Goal: Transaction & Acquisition: Subscribe to service/newsletter

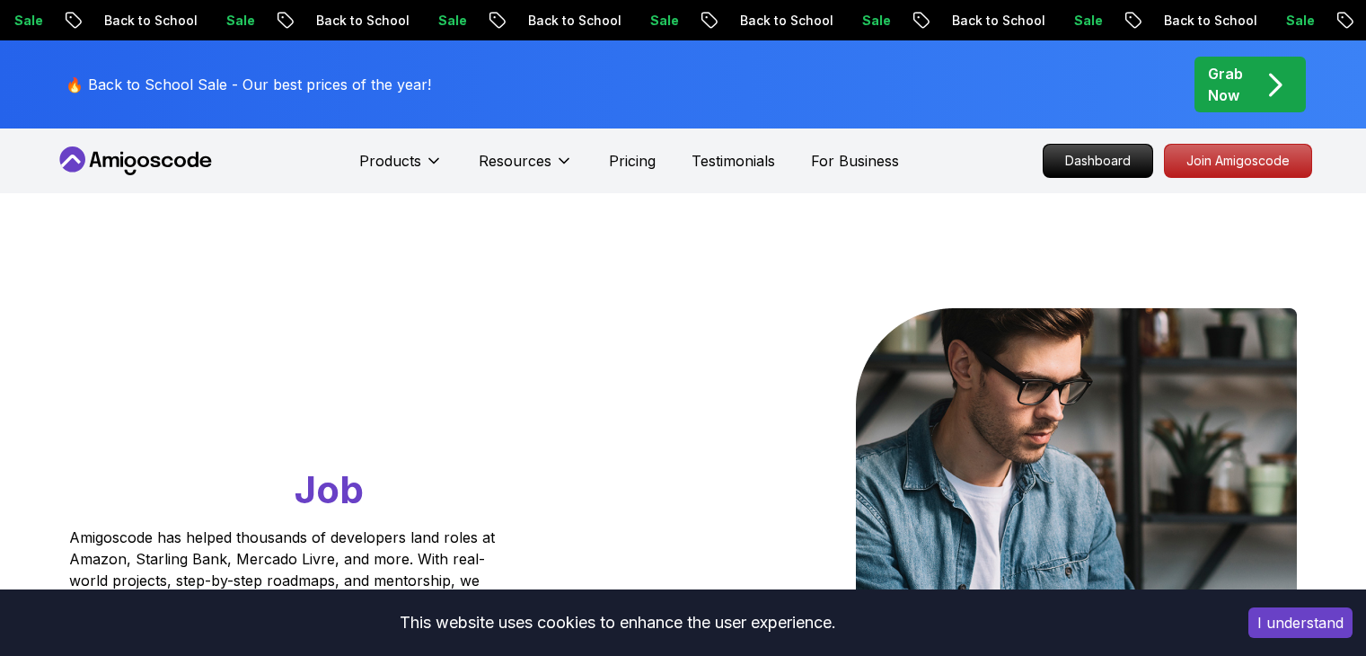
scroll to position [6996, 0]
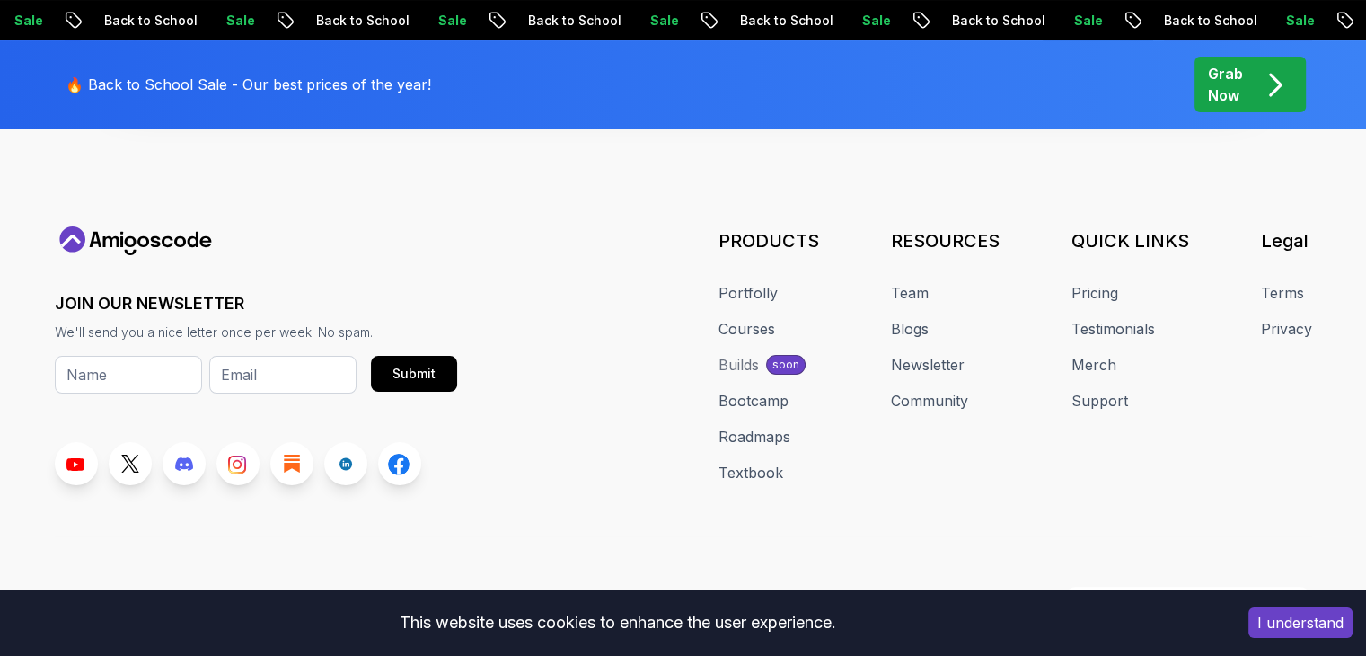
click at [1236, 98] on p "Grab Now" at bounding box center [1225, 84] width 35 height 43
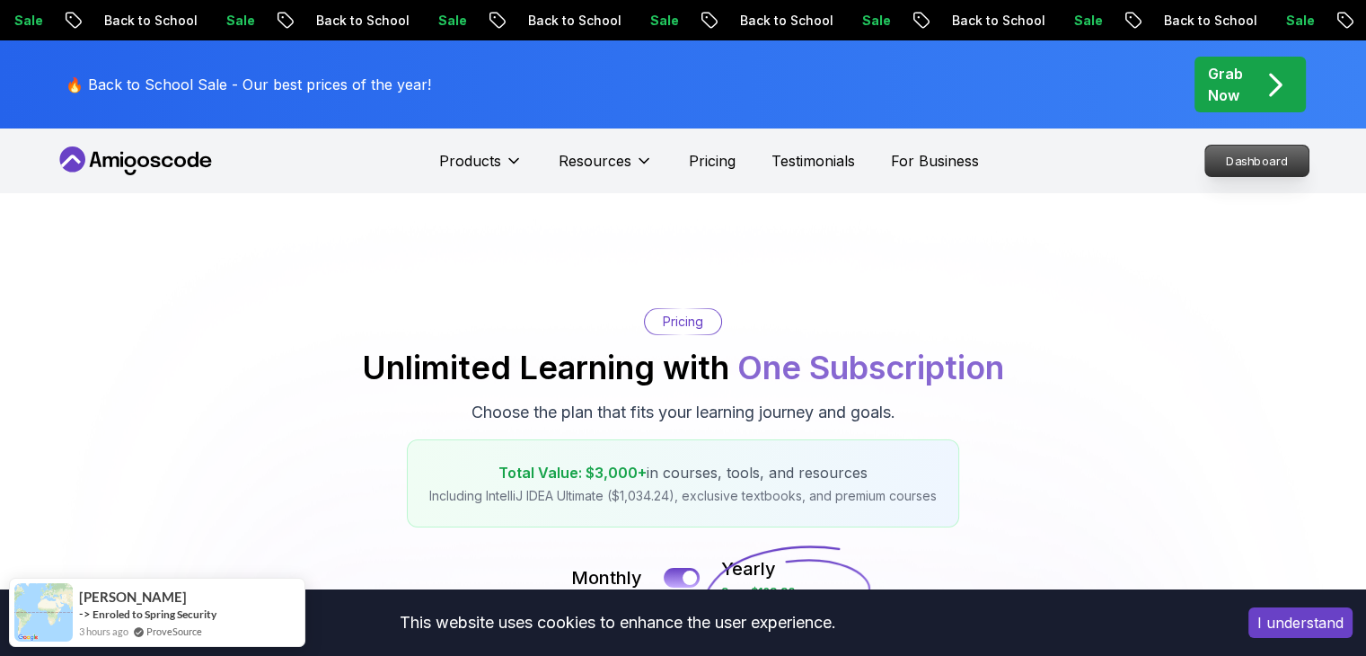
click at [1234, 167] on p "Dashboard" at bounding box center [1256, 161] width 103 height 31
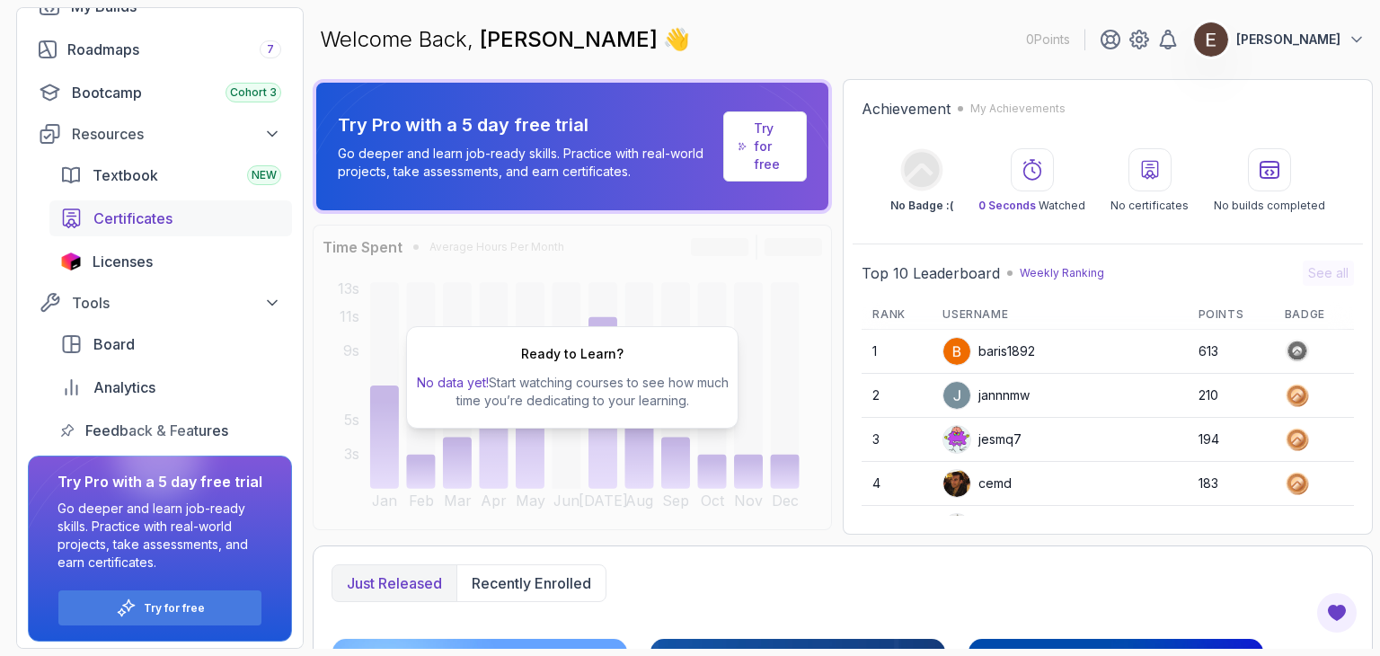
scroll to position [201, 0]
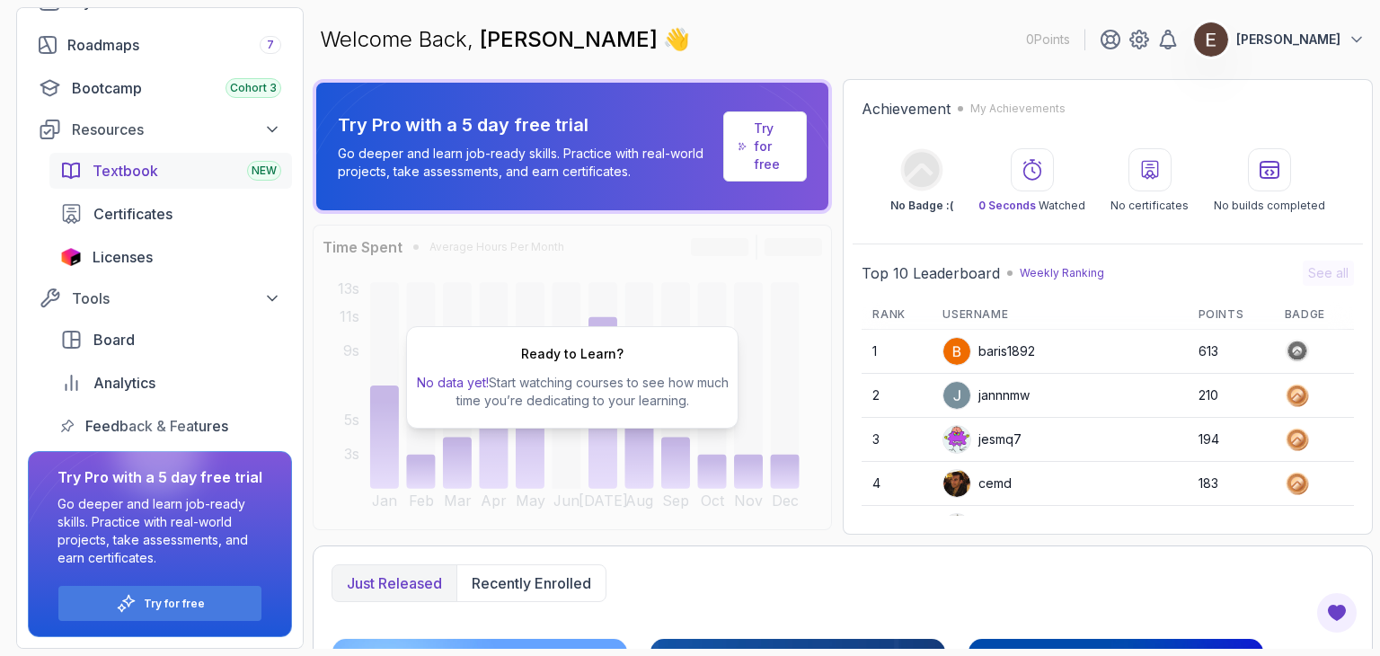
click at [129, 171] on span "Textbook" at bounding box center [126, 171] width 66 height 22
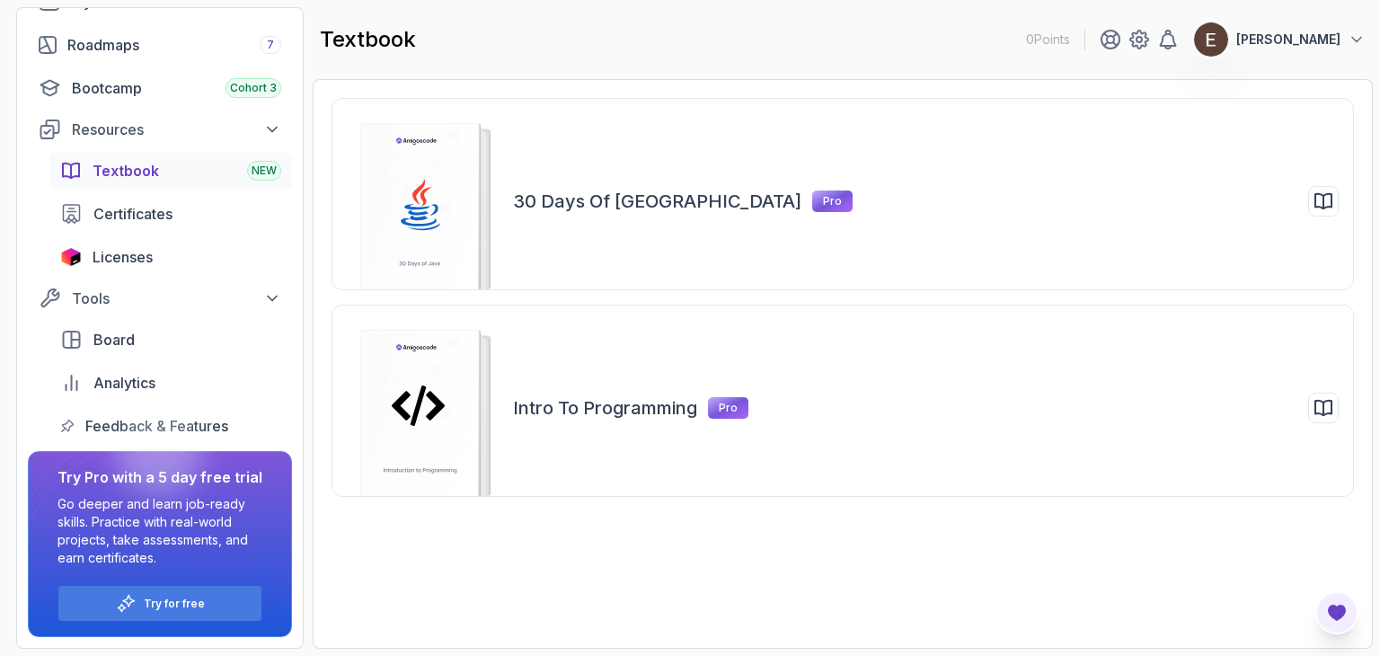
click at [1338, 619] on icon "Open Feedback Button" at bounding box center [1337, 613] width 18 height 16
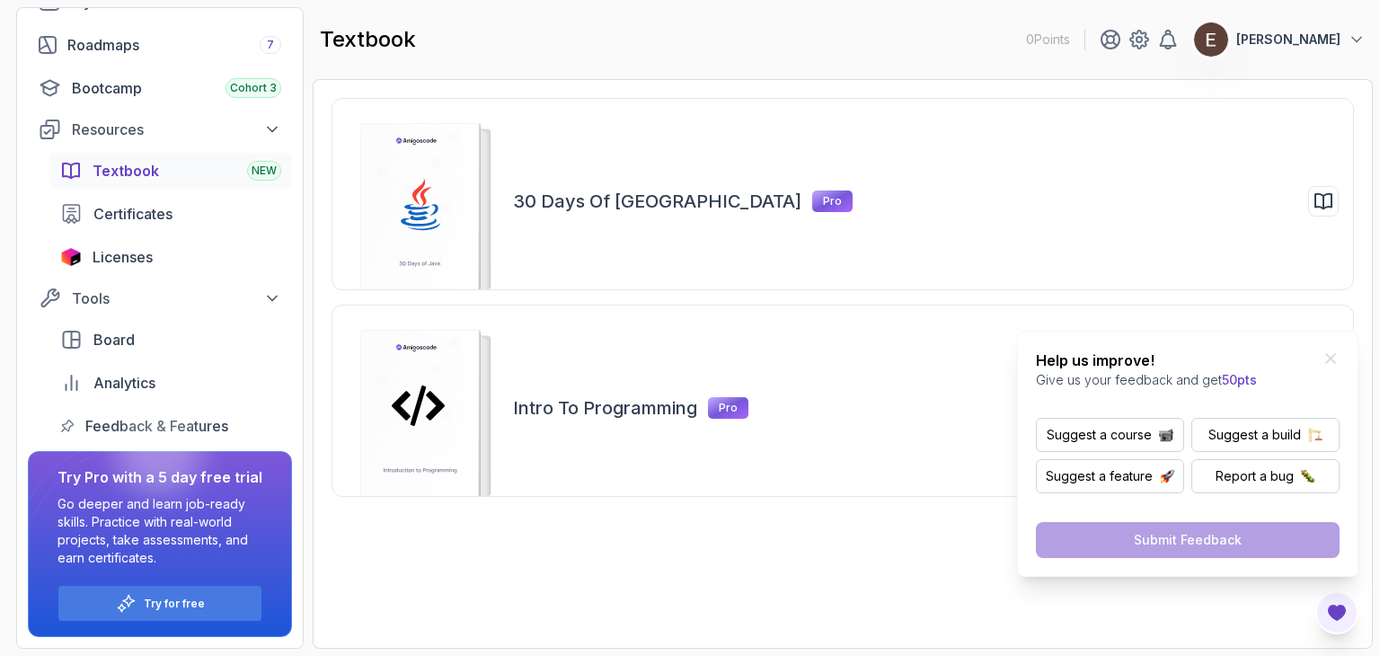
click at [1340, 619] on icon "Open Feedback Button" at bounding box center [1337, 613] width 22 height 22
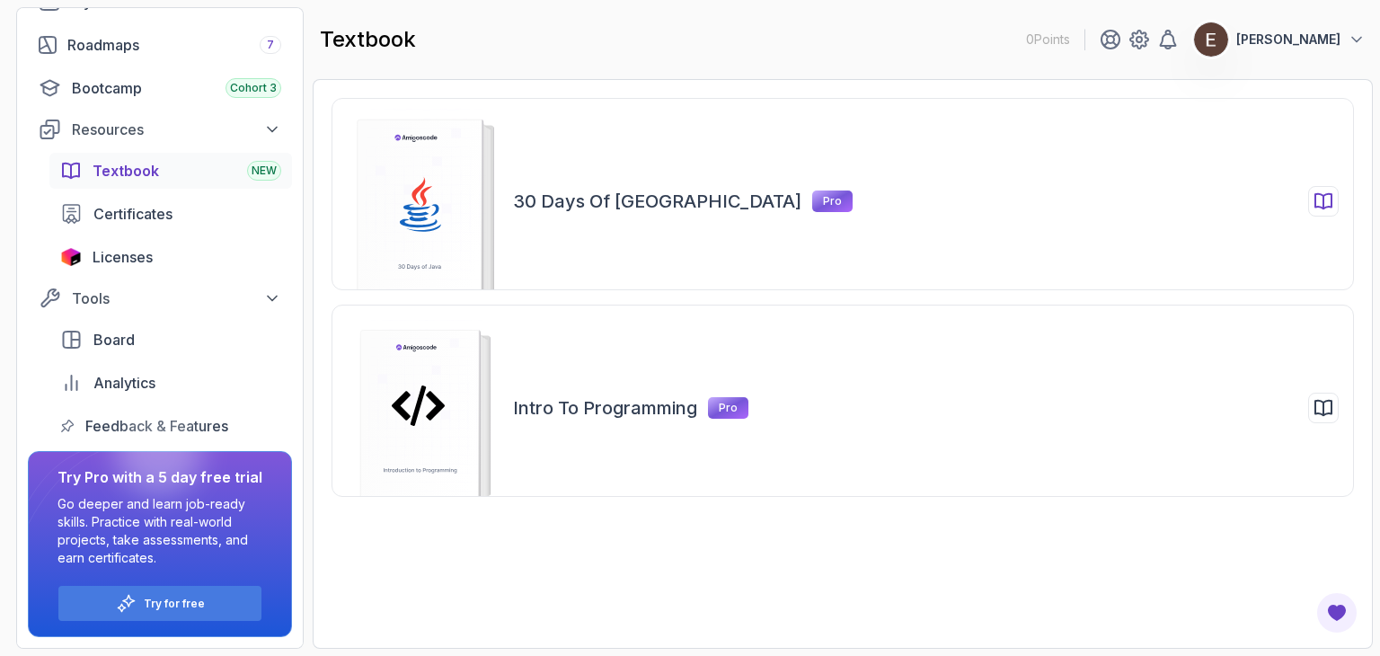
click at [1311, 206] on div at bounding box center [1323, 201] width 31 height 31
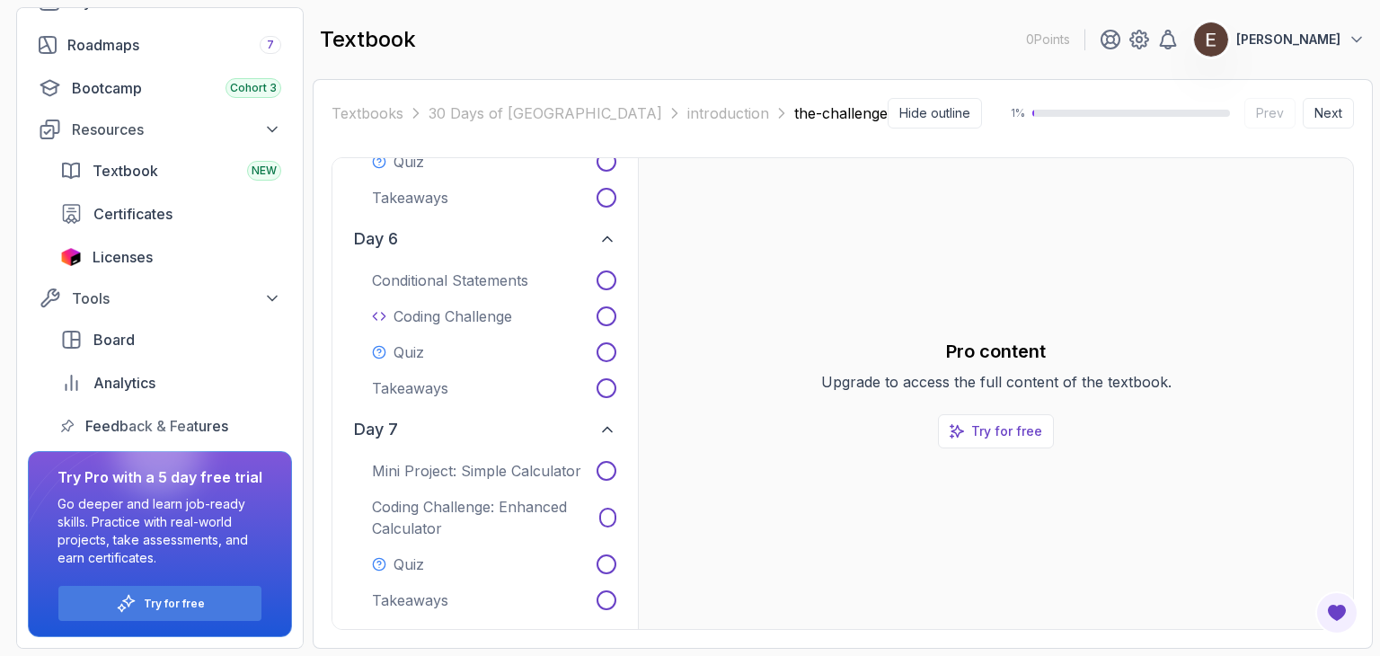
scroll to position [1617, 0]
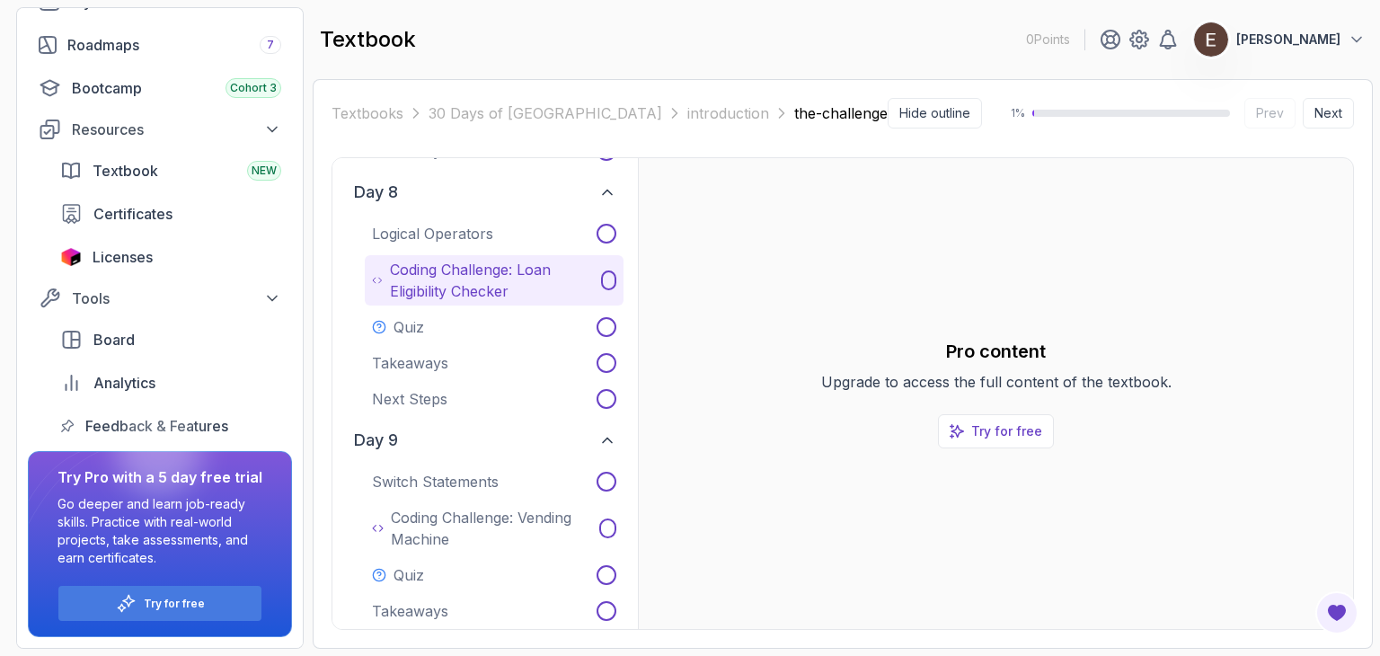
click at [514, 291] on p "Coding Challenge: Loan Eligibility Checker" at bounding box center [492, 280] width 204 height 43
click at [514, 291] on p "Coding Challenge: Loan Eligibility Checker" at bounding box center [490, 280] width 202 height 43
click at [596, 280] on button "Coding Challenge: Loan Eligibility Checker" at bounding box center [494, 280] width 259 height 50
click at [604, 277] on icon at bounding box center [607, 280] width 14 height 14
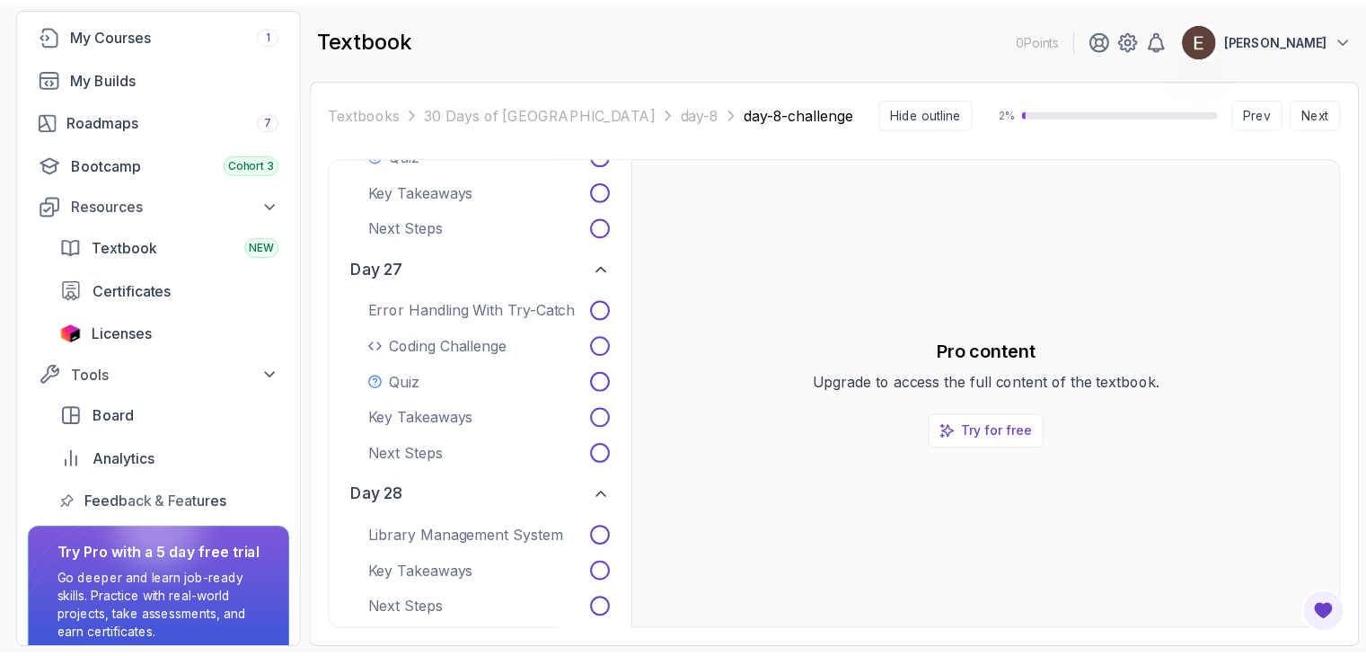
scroll to position [22, 0]
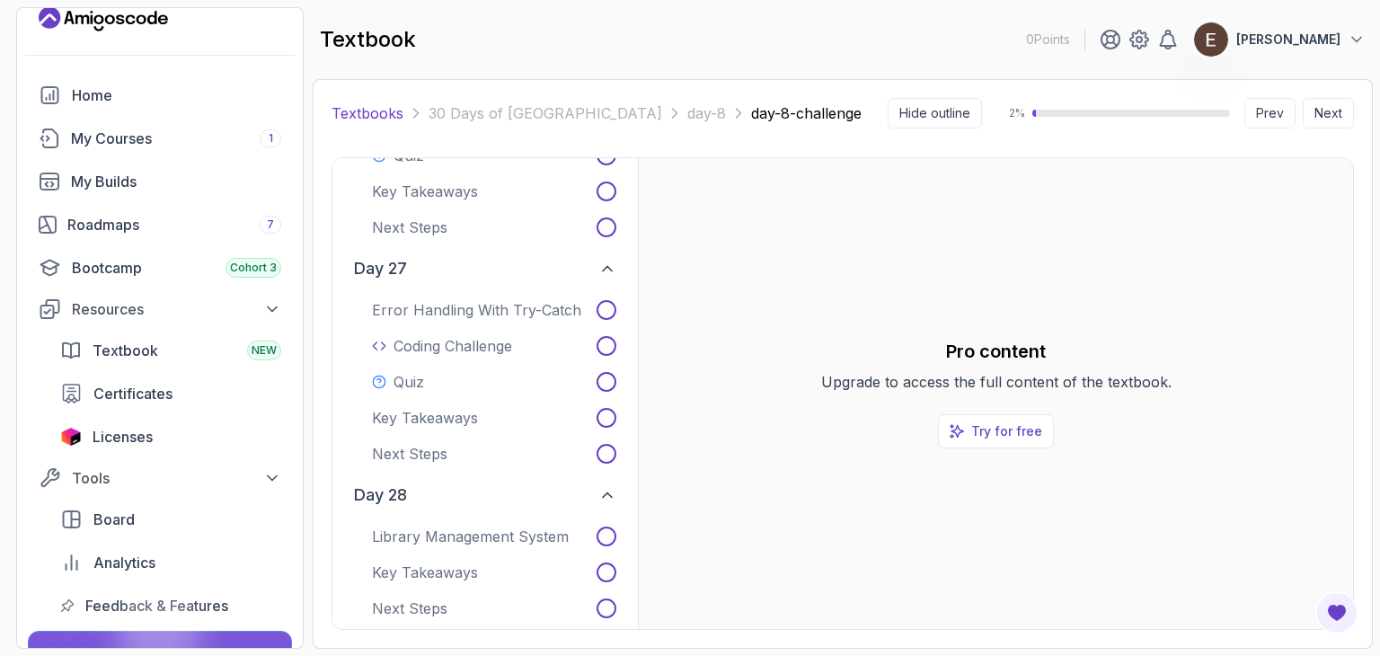
click at [392, 119] on link "Textbooks" at bounding box center [367, 113] width 72 height 22
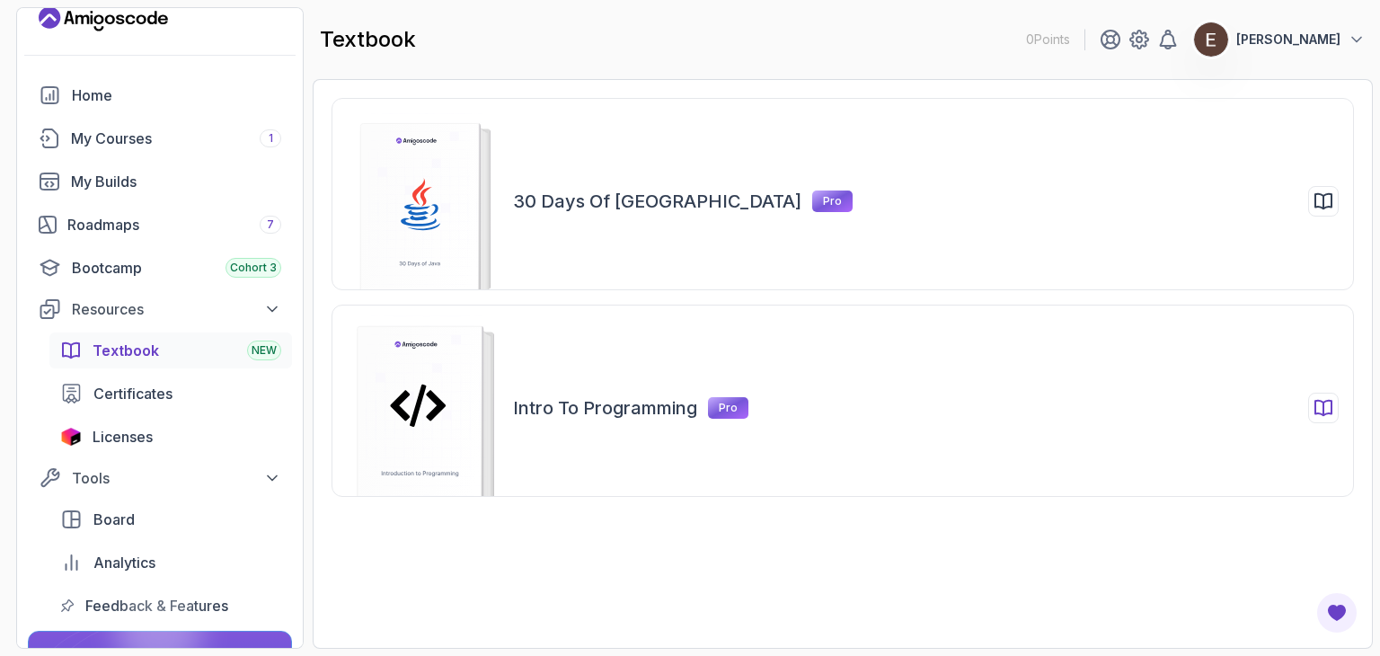
click at [600, 408] on h2 "Intro to Programming" at bounding box center [605, 407] width 184 height 25
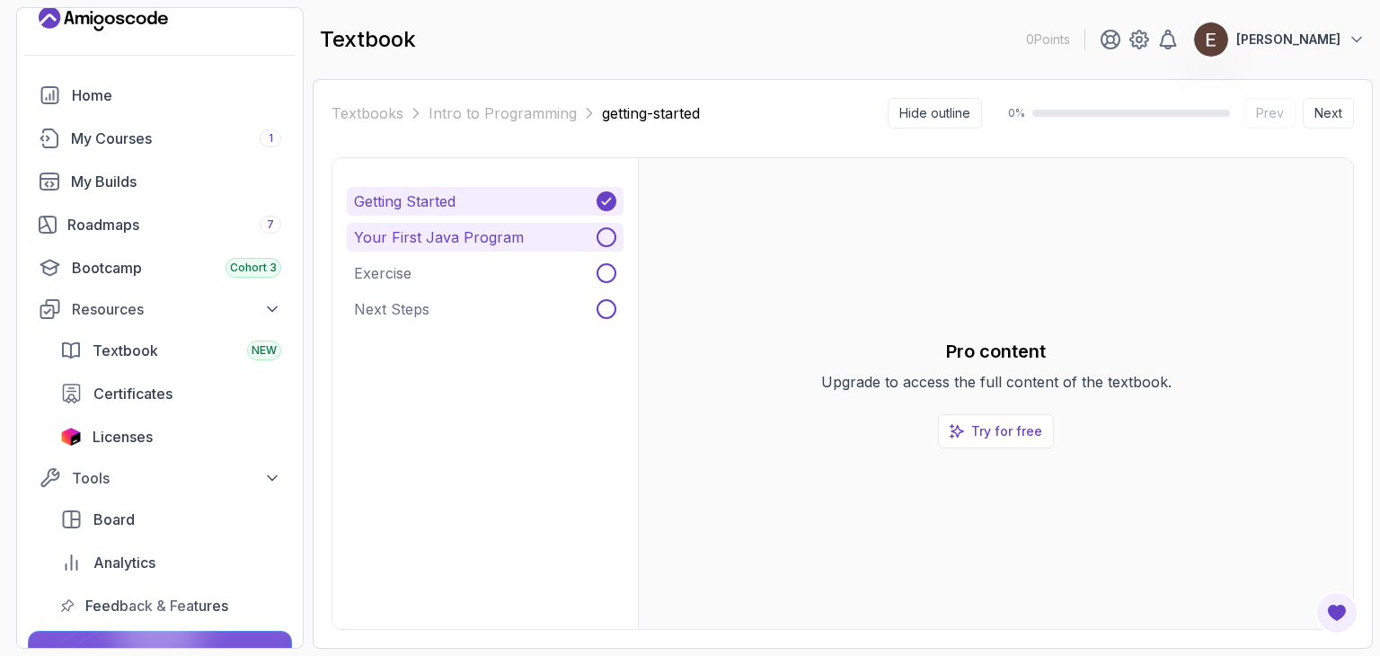
click at [560, 229] on button "Your First Java Program" at bounding box center [485, 237] width 277 height 29
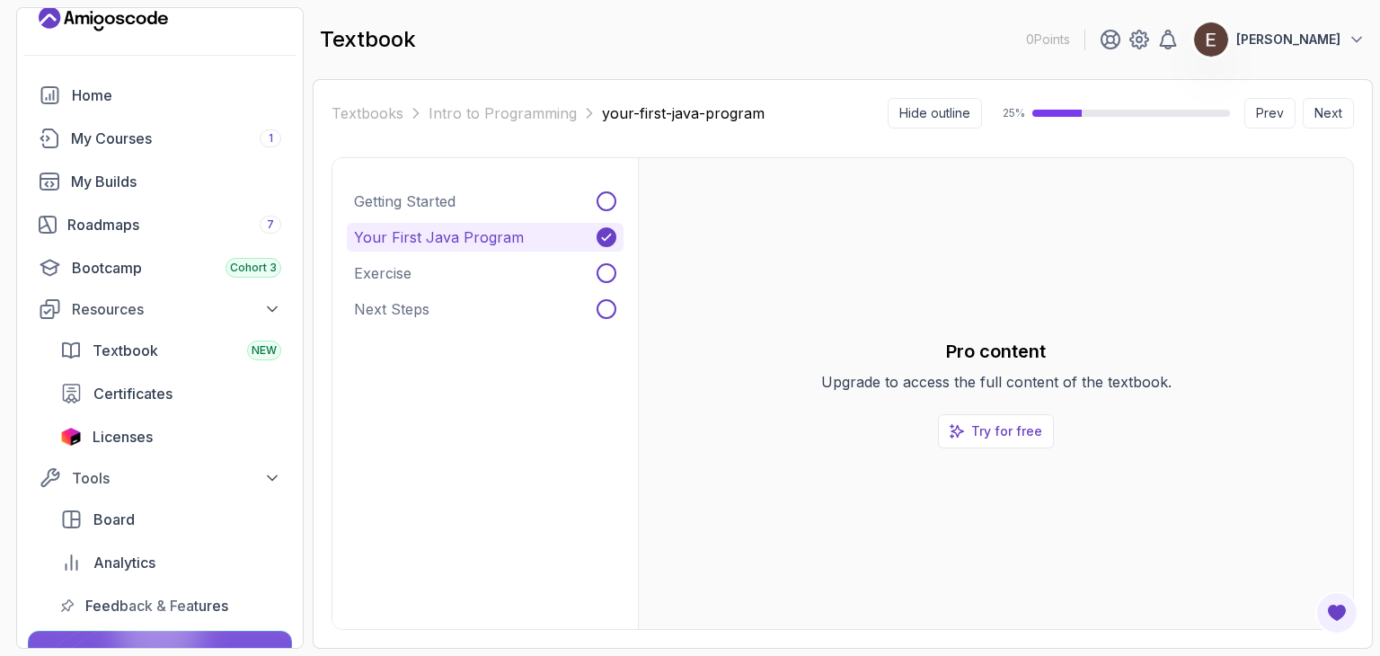
click at [609, 251] on div "Getting Started Your First Java Program Exercise Next Steps" at bounding box center [485, 255] width 277 height 137
click at [608, 235] on icon at bounding box center [606, 237] width 8 height 6
click at [1365, 22] on section "0 Points [PERSON_NAME] Home My Courses 1 My Builds Roadmaps 7 Bootcamp Cohort 3…" at bounding box center [690, 328] width 1380 height 656
click at [1322, 37] on p "[PERSON_NAME]" at bounding box center [1288, 40] width 104 height 18
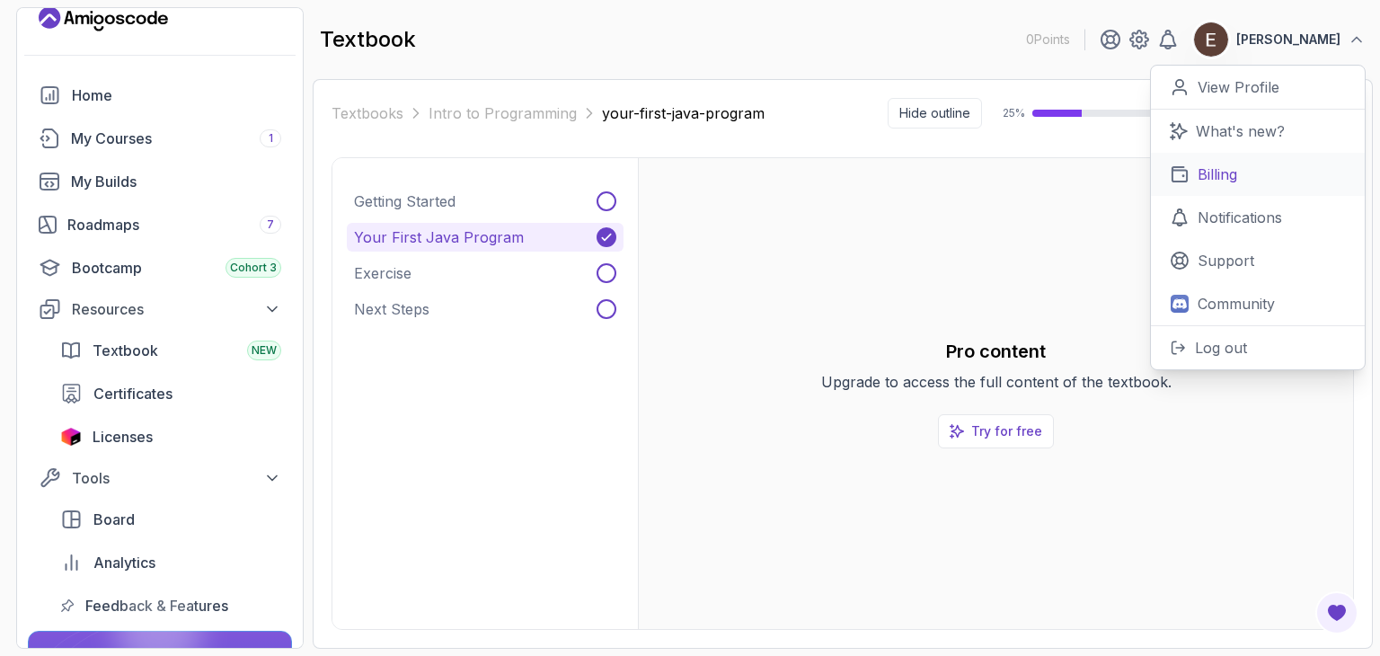
click at [1208, 172] on p "Billing" at bounding box center [1217, 174] width 40 height 22
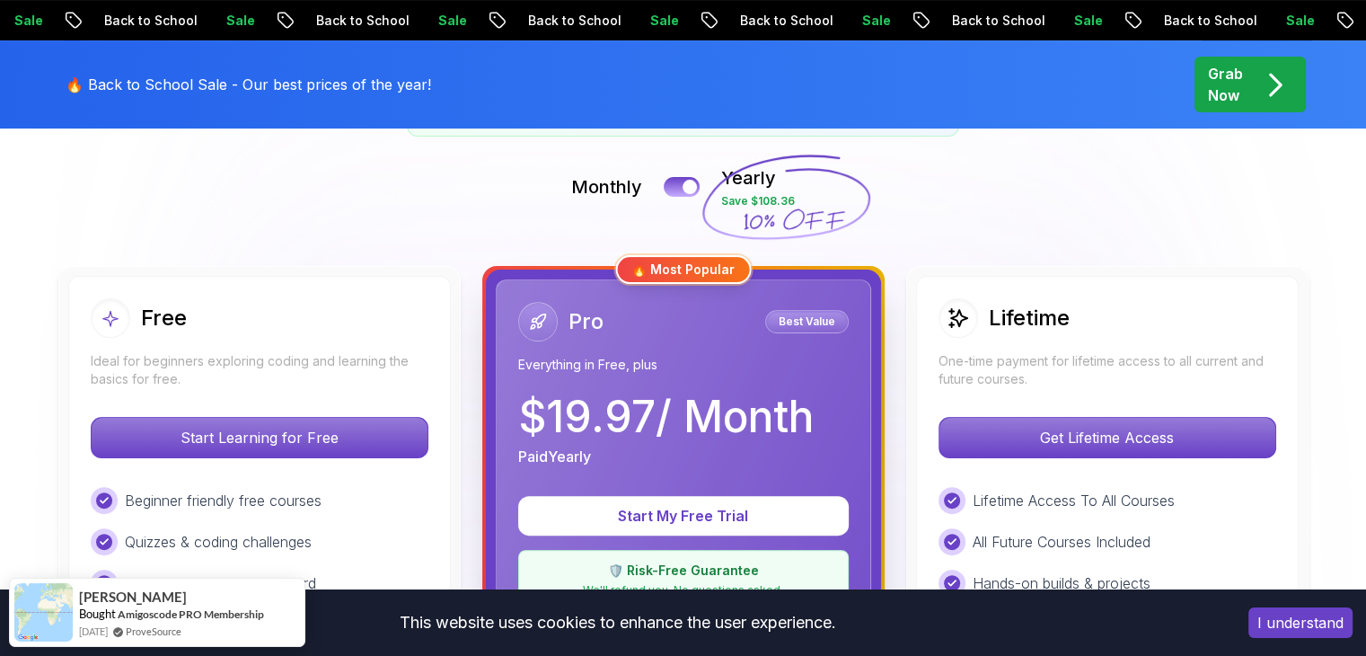
scroll to position [359, 0]
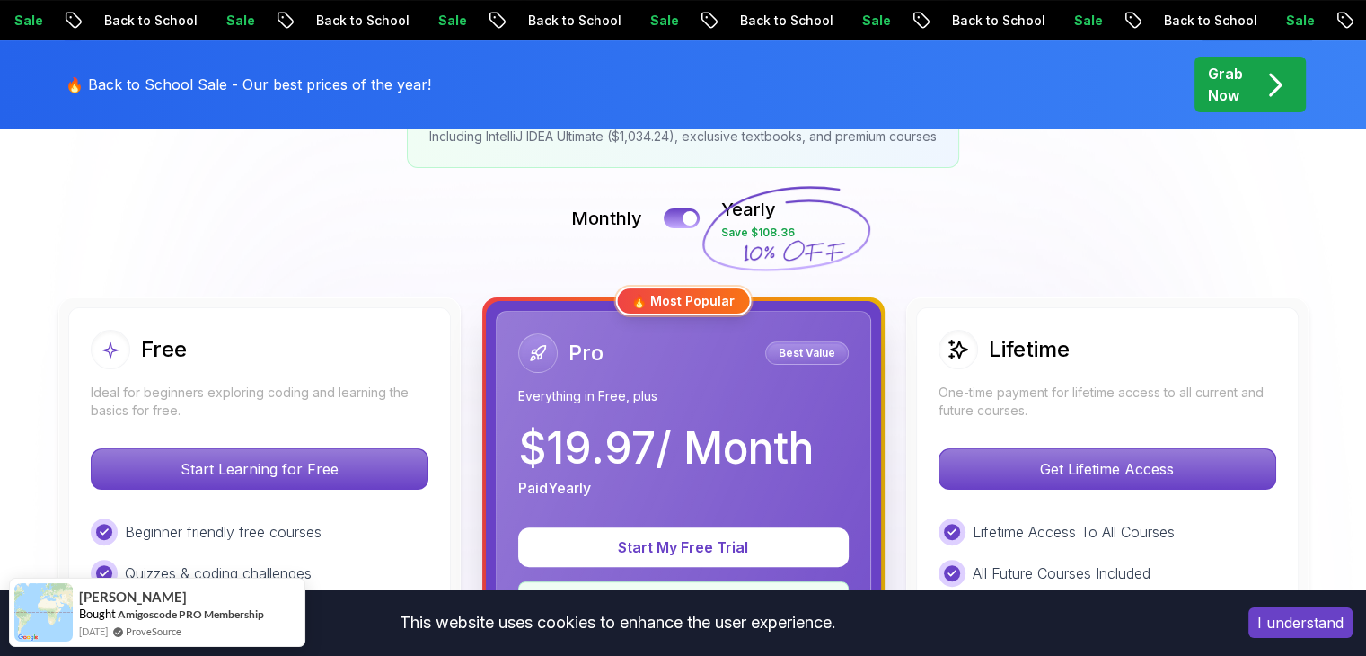
click at [672, 228] on div "Monthly Yearly Save $108.36" at bounding box center [684, 218] width 1258 height 43
click at [676, 212] on button at bounding box center [682, 218] width 38 height 21
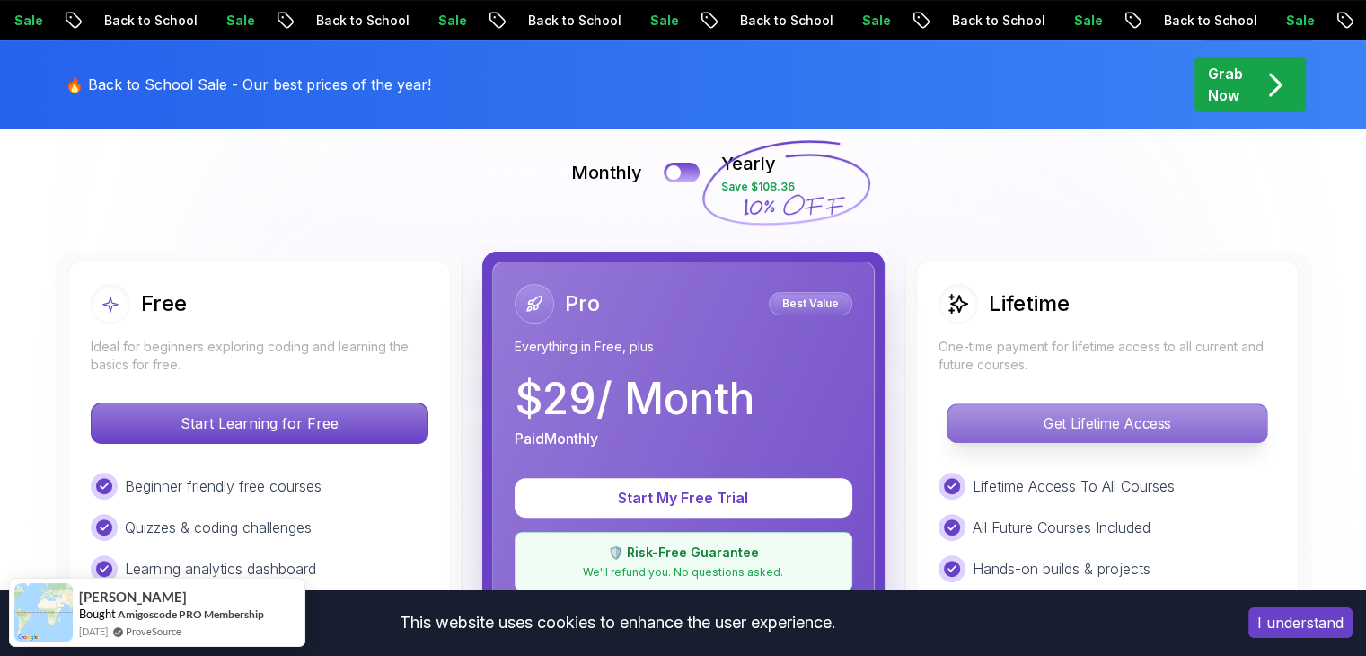
scroll to position [449, 0]
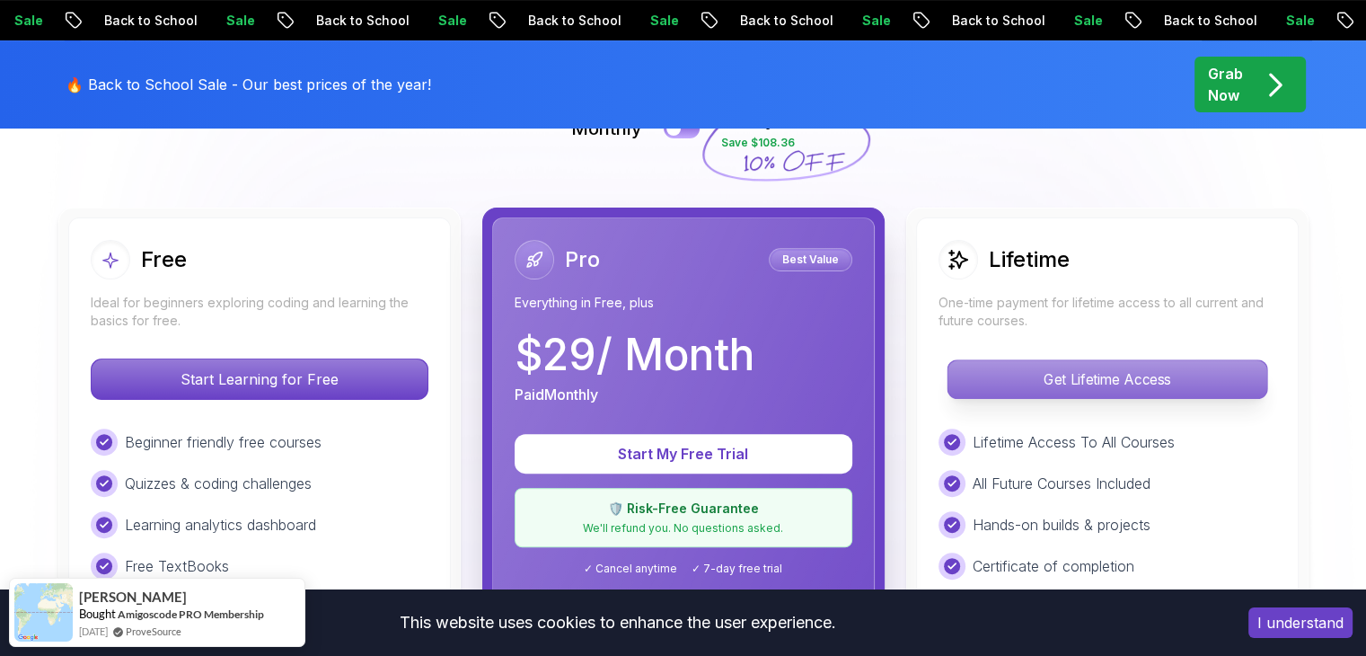
click at [1055, 385] on p "Get Lifetime Access" at bounding box center [1107, 379] width 319 height 38
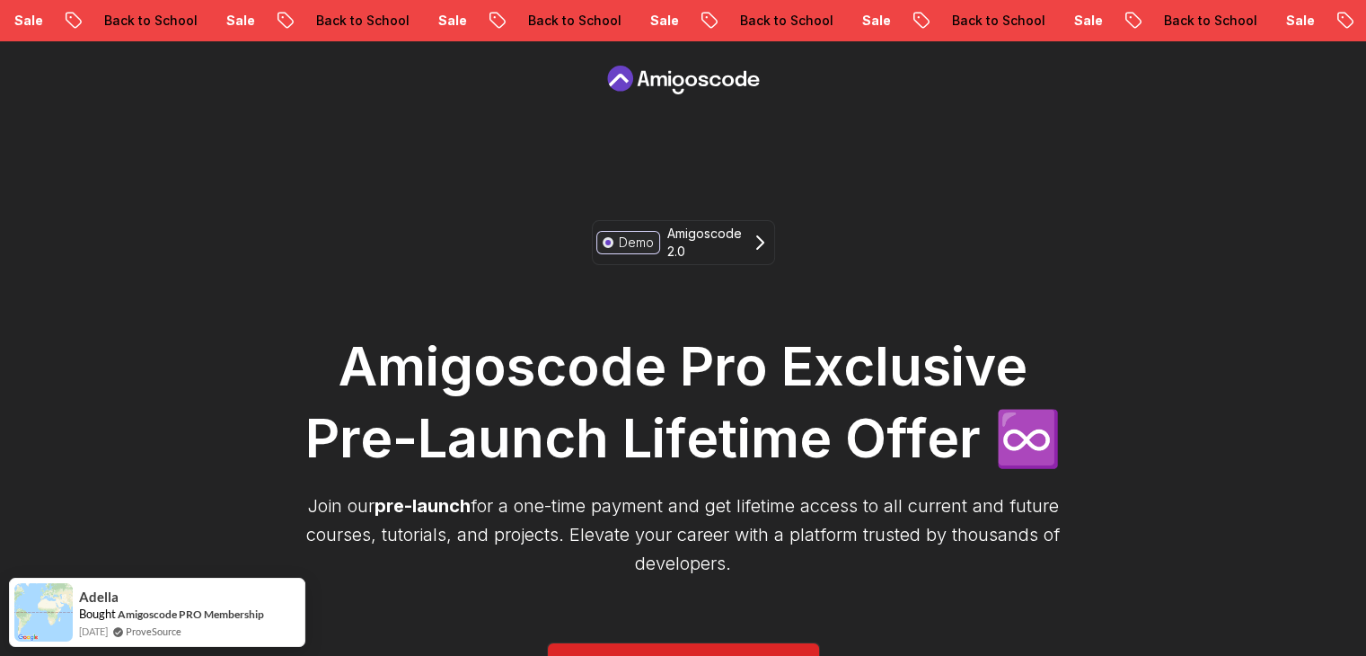
click at [916, 263] on div "Demo Amigoscode 2.0 Amigoscode Pro Exclusive Pre-Launch Lifetime Offer ♾️ Join …" at bounding box center [683, 549] width 773 height 658
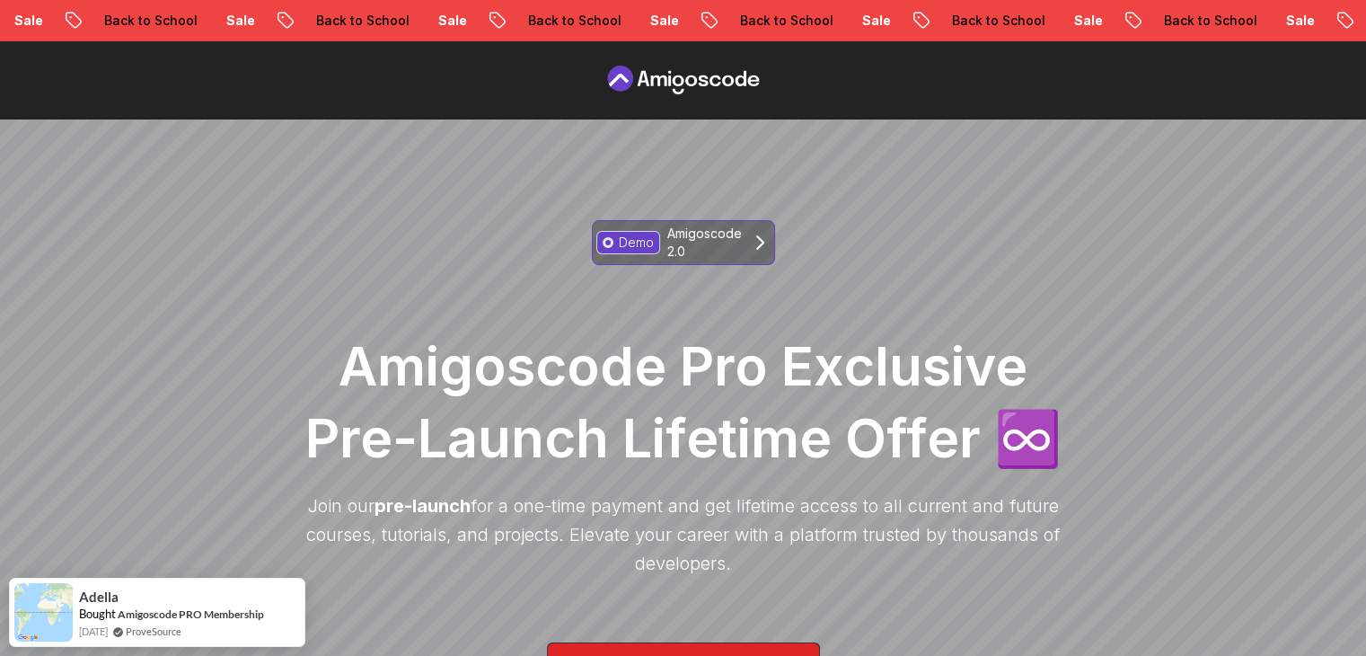
click at [713, 248] on p "Amigoscode 2.0" at bounding box center [704, 243] width 75 height 36
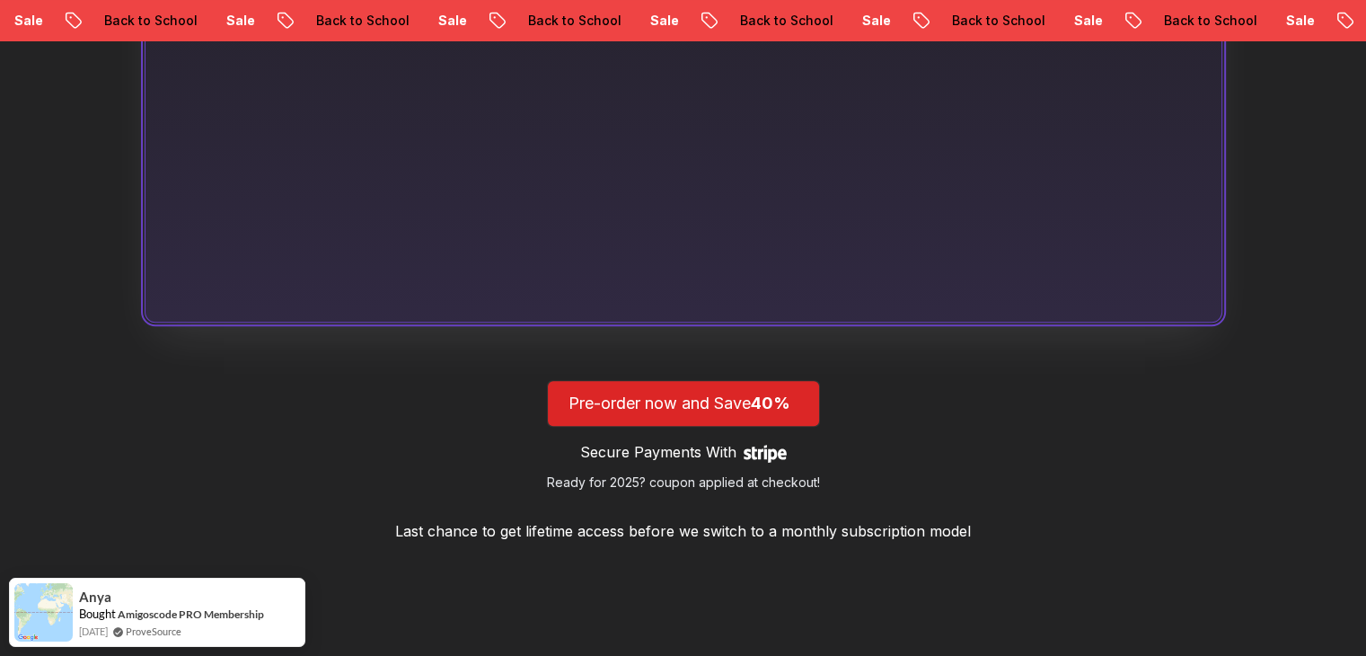
scroll to position [1516, 0]
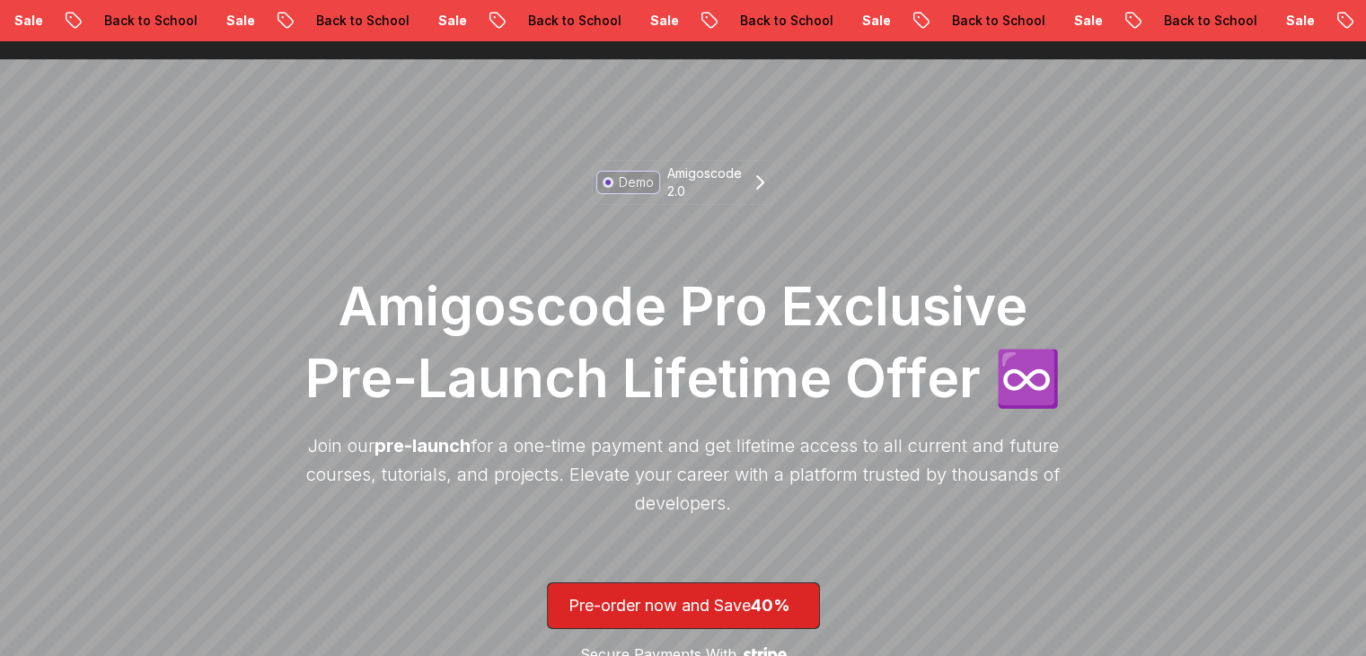
scroll to position [2, 0]
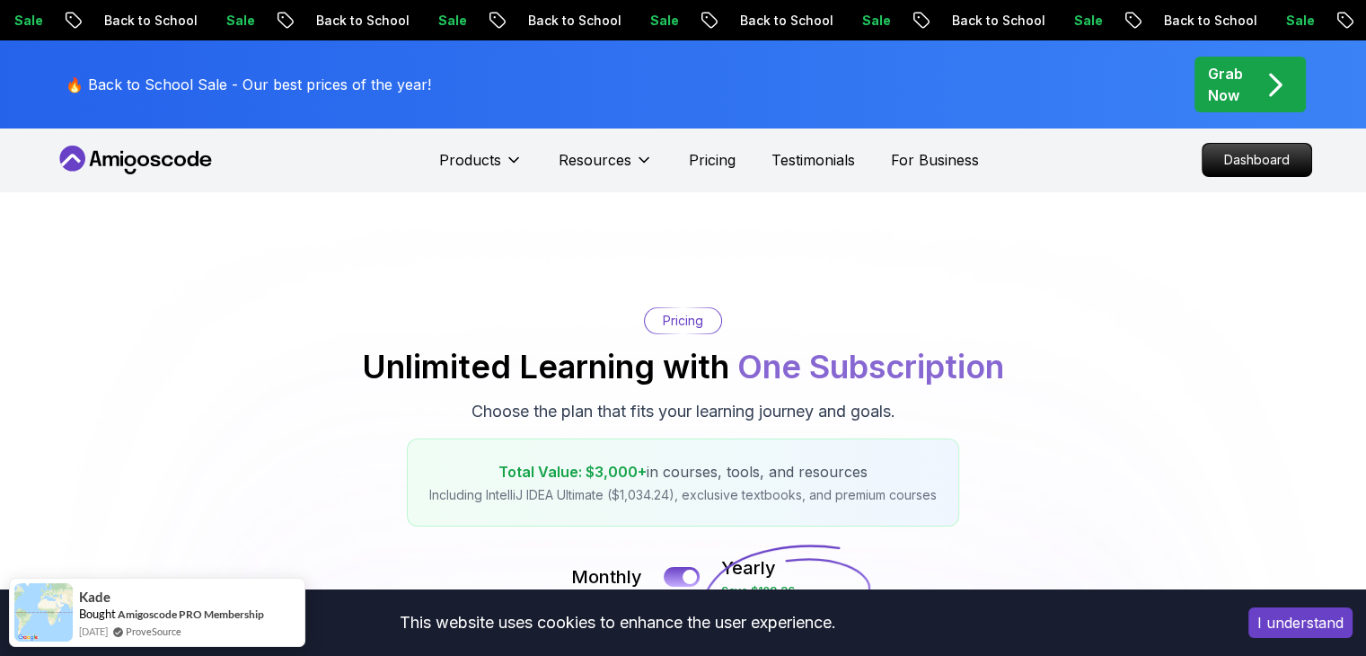
scroll to position [449, 0]
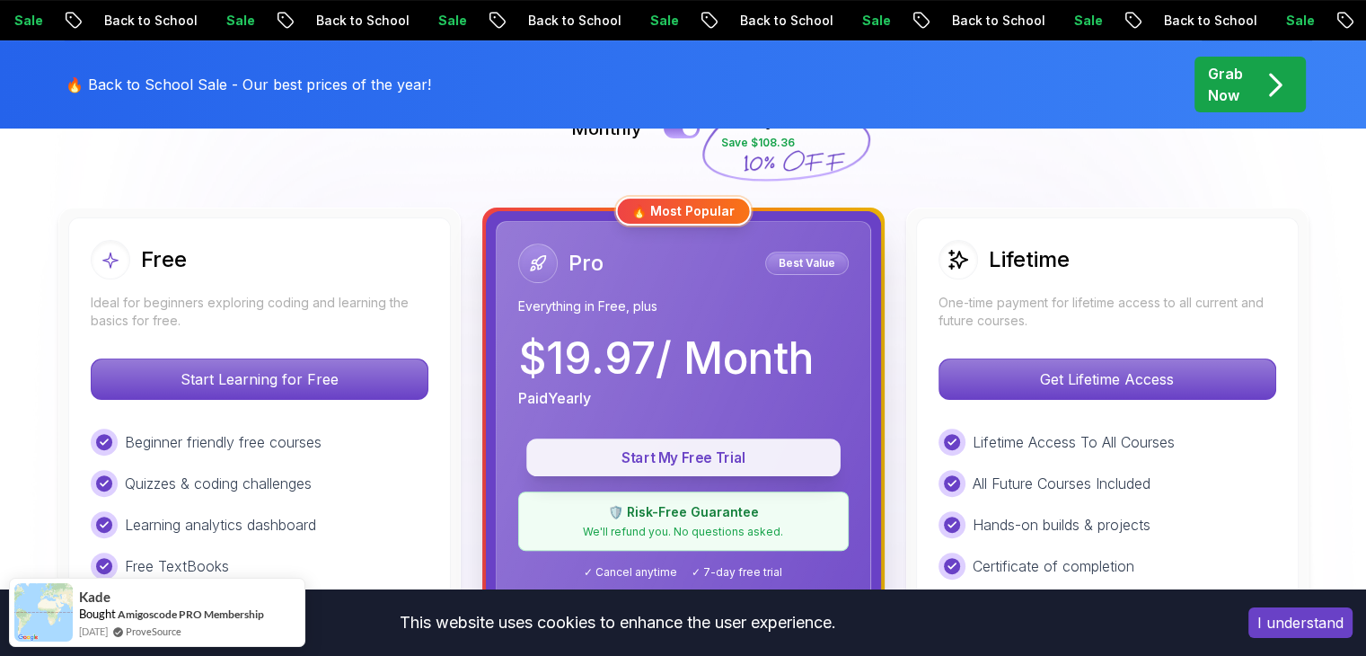
click at [748, 453] on p "Start My Free Trial" at bounding box center [683, 457] width 273 height 21
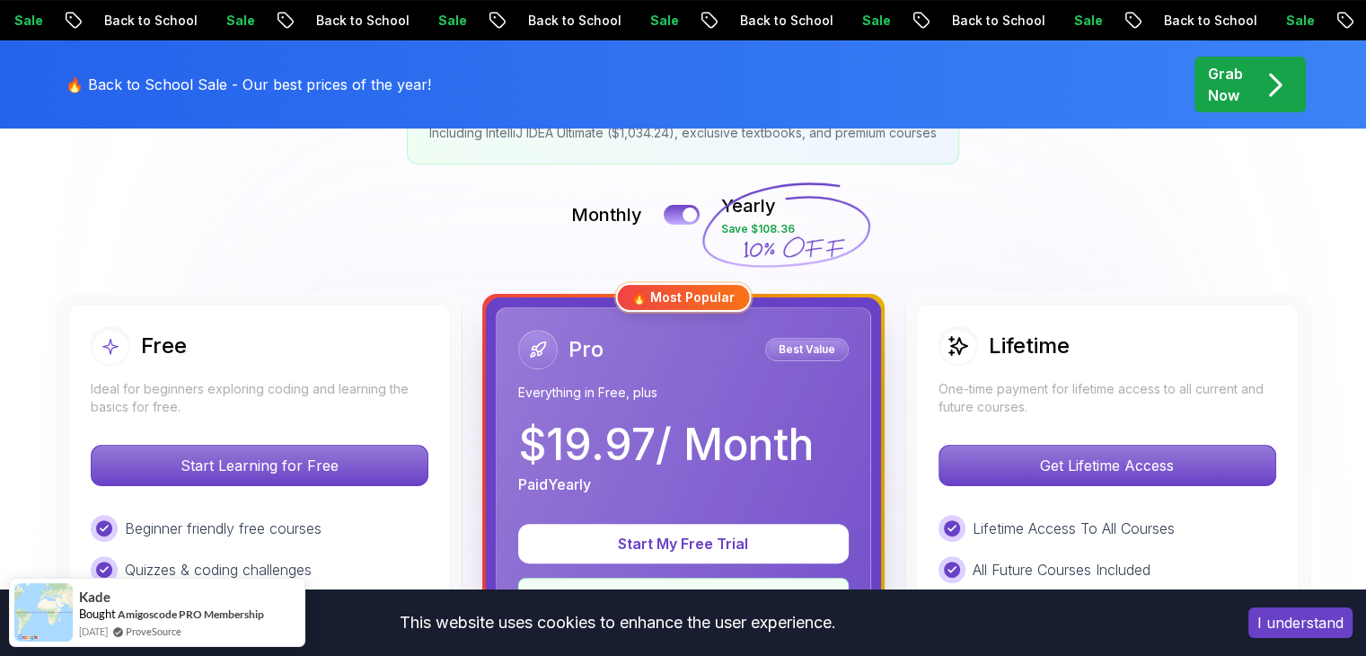
scroll to position [359, 0]
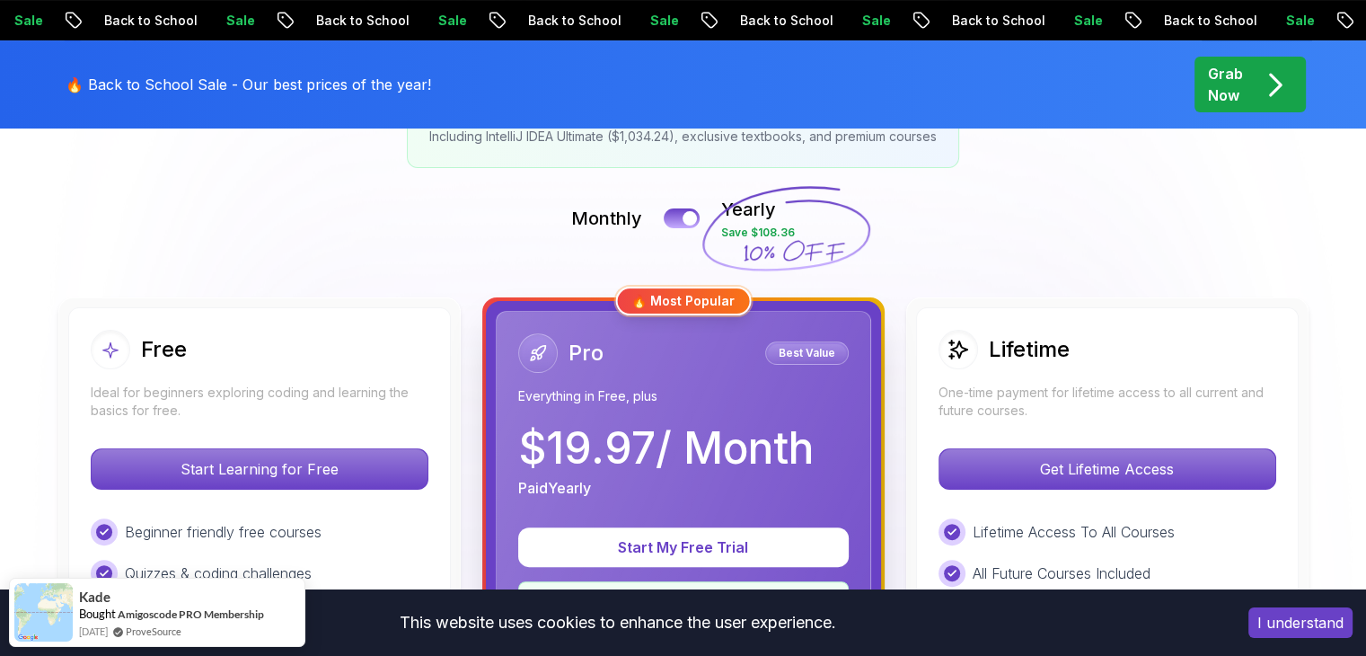
click at [668, 206] on div "Monthly Yearly Save $108.36" at bounding box center [684, 218] width 1258 height 43
click at [669, 216] on button at bounding box center [682, 218] width 38 height 21
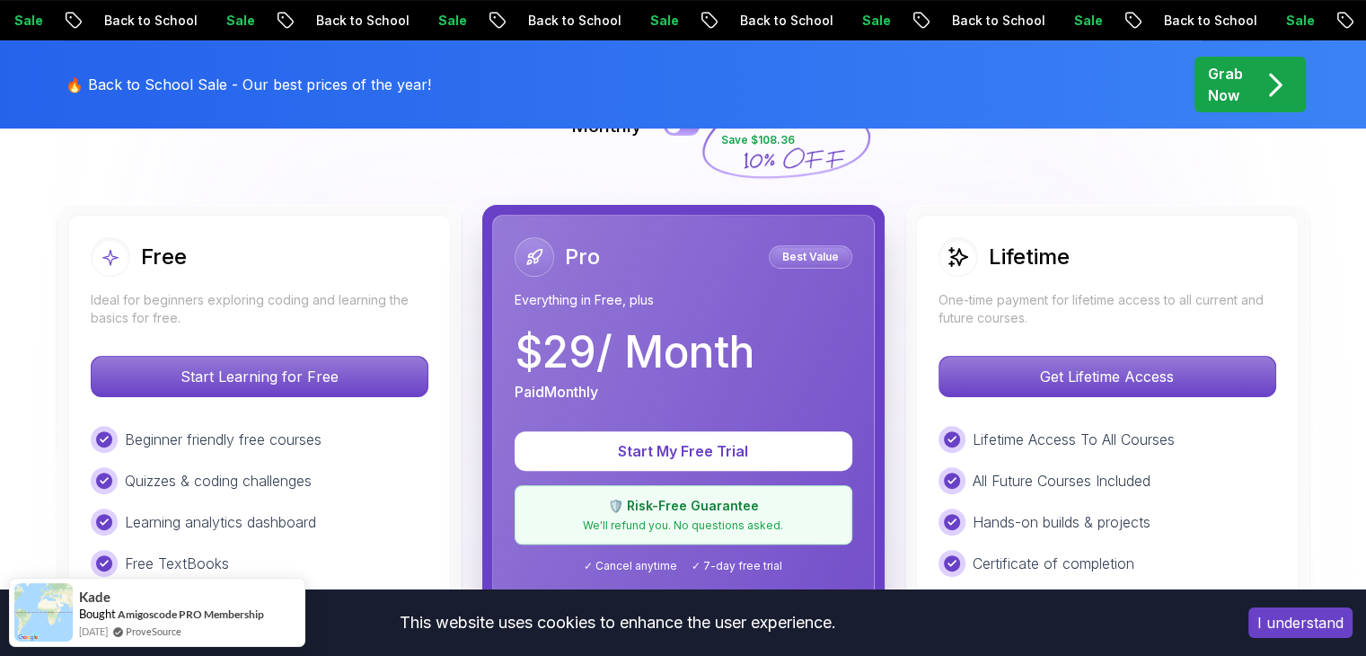
scroll to position [539, 0]
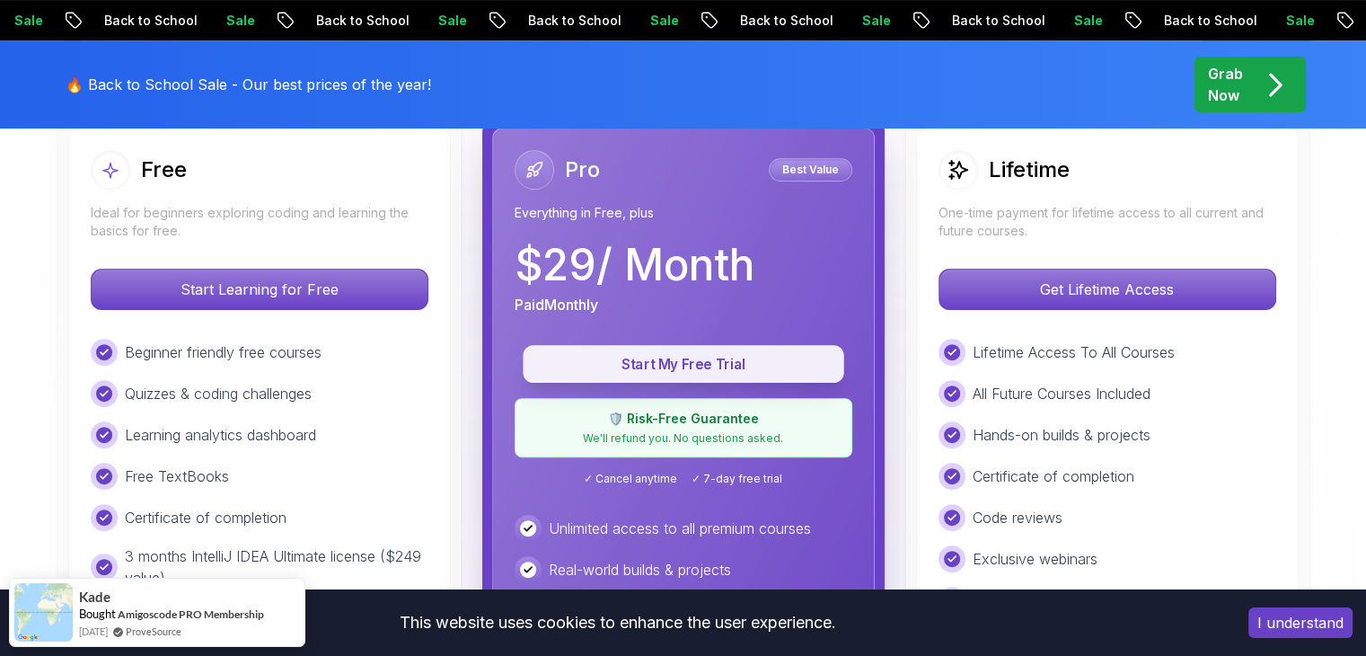
click at [689, 380] on button "Start My Free Trial" at bounding box center [683, 364] width 321 height 38
